Goal: Information Seeking & Learning: Learn about a topic

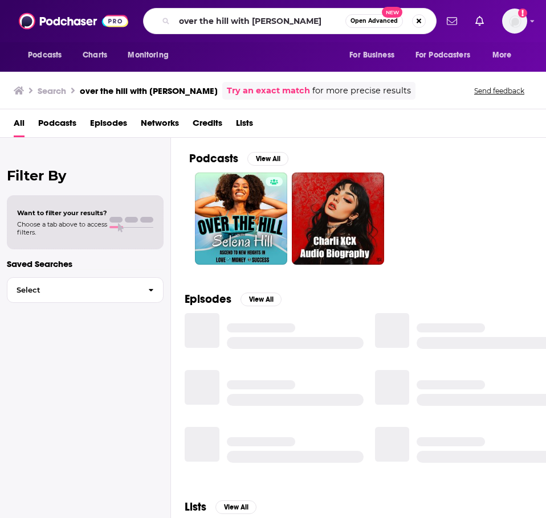
click at [208, 19] on input "over the hill with [PERSON_NAME]" at bounding box center [259, 21] width 171 height 18
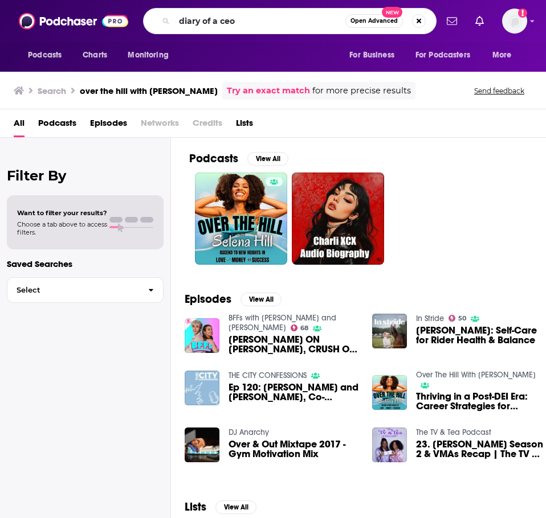
type input "diary of a ceo"
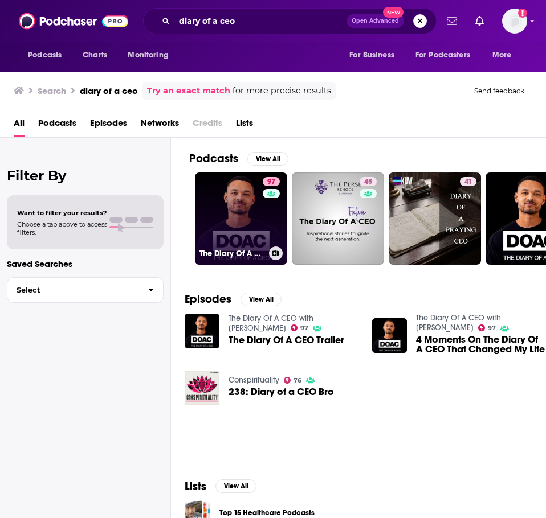
click at [220, 207] on link "97 The Diary Of A CEO with [PERSON_NAME]" at bounding box center [241, 219] width 92 height 92
